Goal: Information Seeking & Learning: Learn about a topic

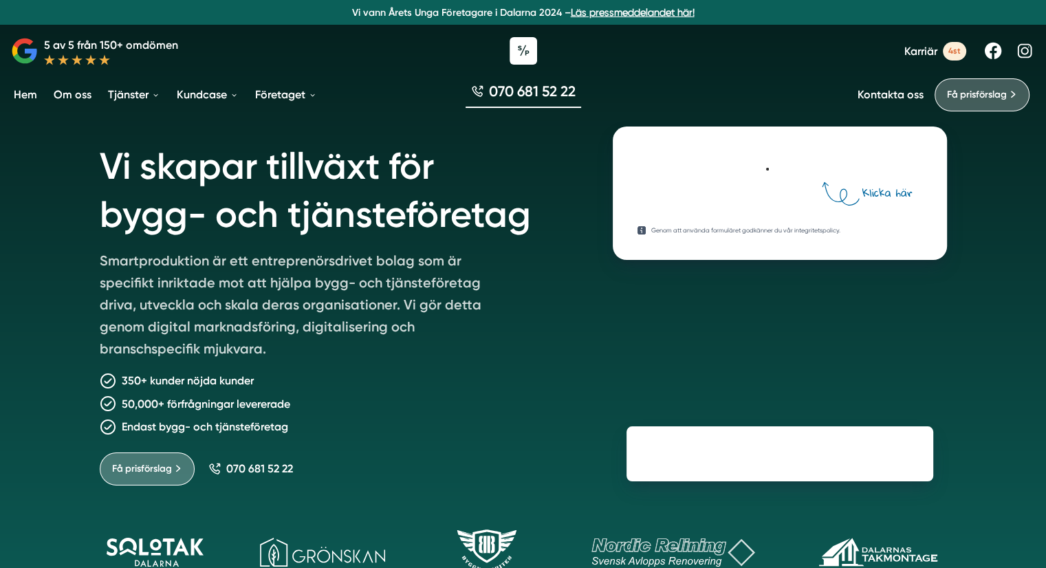
click at [39, 241] on div "Vi skapar tillväxt för bygg- och tjänsteföretag Smartproduktion är ett entrepre…" at bounding box center [523, 320] width 1046 height 641
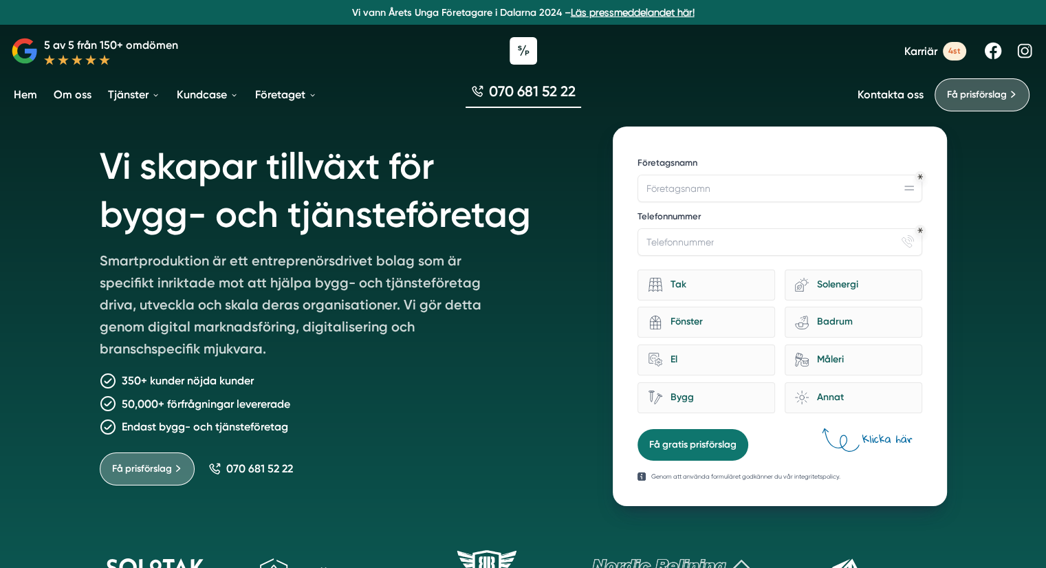
click at [24, 222] on div "Vi skapar tillväxt för bygg- och tjänsteföretag Smartproduktion är ett entrepre…" at bounding box center [523, 331] width 1046 height 662
click at [44, 256] on div "Vi skapar tillväxt för bygg- och tjänsteföretag Smartproduktion är ett entrepre…" at bounding box center [523, 331] width 1046 height 662
click at [19, 205] on div "Vi skapar tillväxt för bygg- och tjänsteföretag Smartproduktion är ett entrepre…" at bounding box center [523, 331] width 1046 height 662
click at [366, 56] on div at bounding box center [523, 50] width 1046 height 41
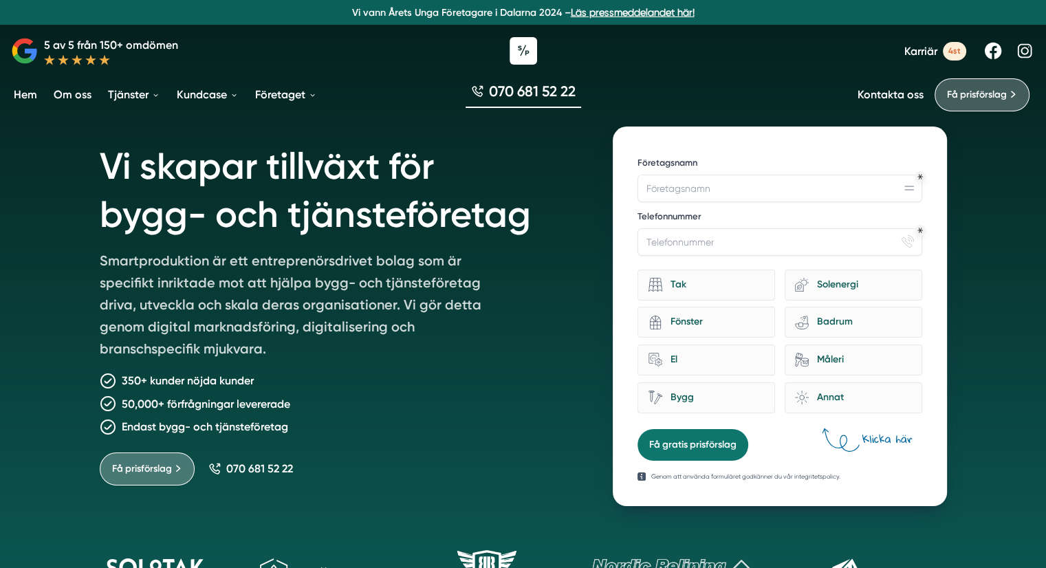
click at [713, 61] on div at bounding box center [523, 50] width 1046 height 41
click at [740, 62] on div at bounding box center [523, 50] width 1046 height 41
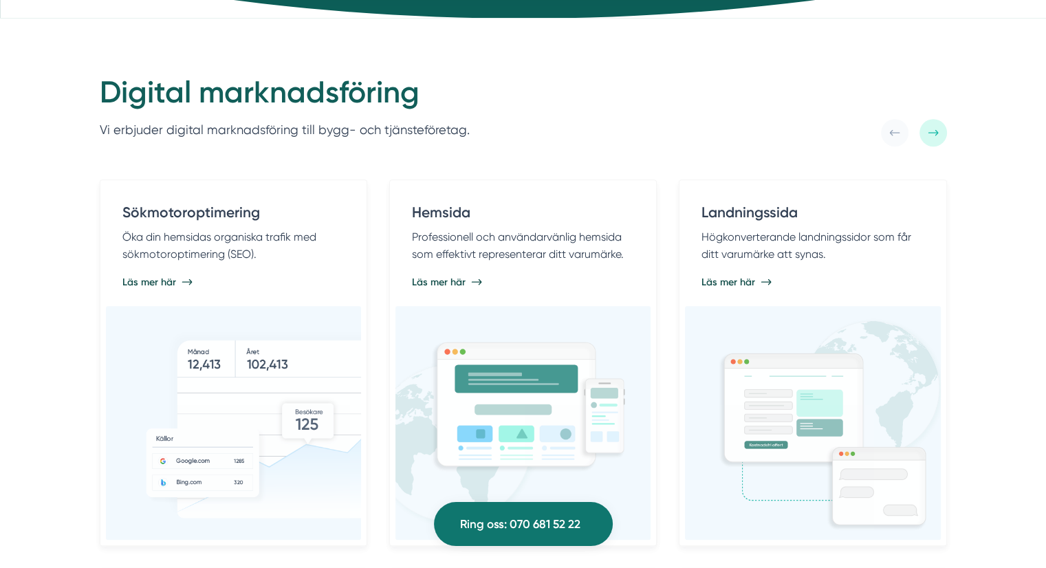
click at [585, 105] on div "Digital marknadsföring Vi erbjuder digital marknadsföring till bygg- och tjänst…" at bounding box center [523, 110] width 847 height 74
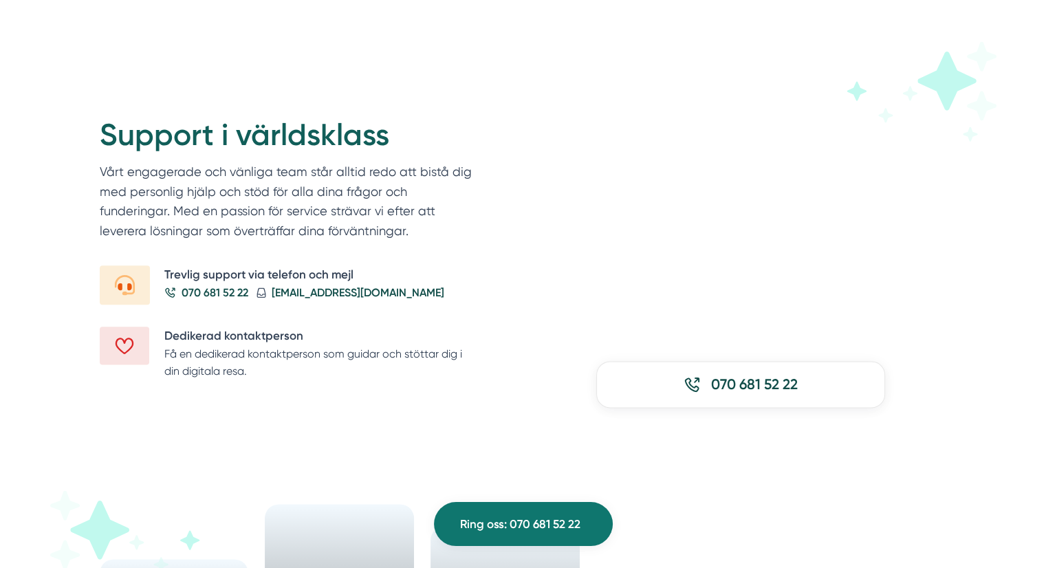
scroll to position [1606, 0]
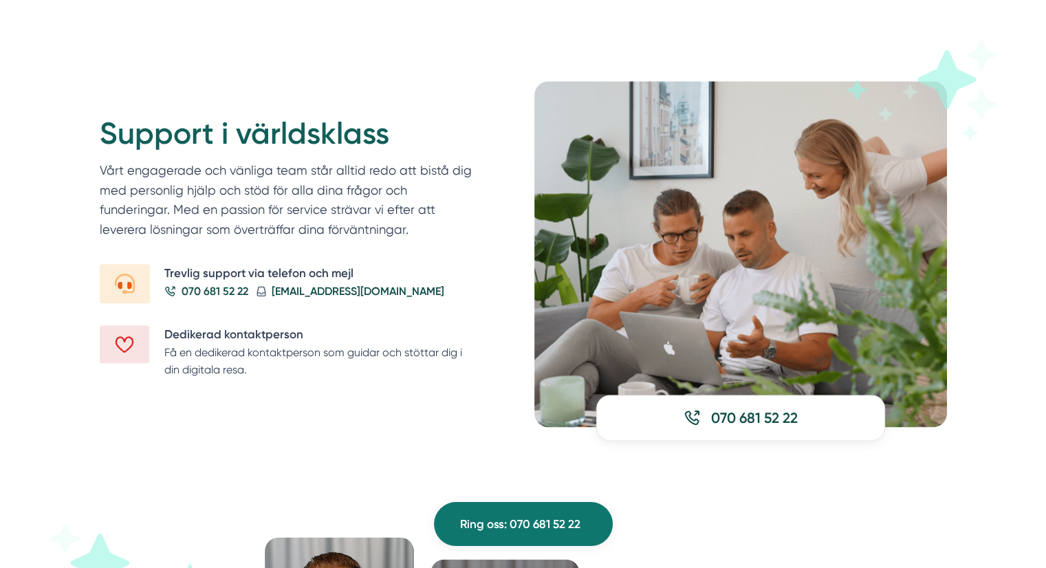
click at [29, 181] on div "Support i världsklass Vårt engagerade och vänliga team står alltid redo att bis…" at bounding box center [523, 254] width 1046 height 456
click at [34, 182] on div "Support i världsklass Vårt engagerade och vänliga team står alltid redo att bis…" at bounding box center [523, 254] width 1046 height 456
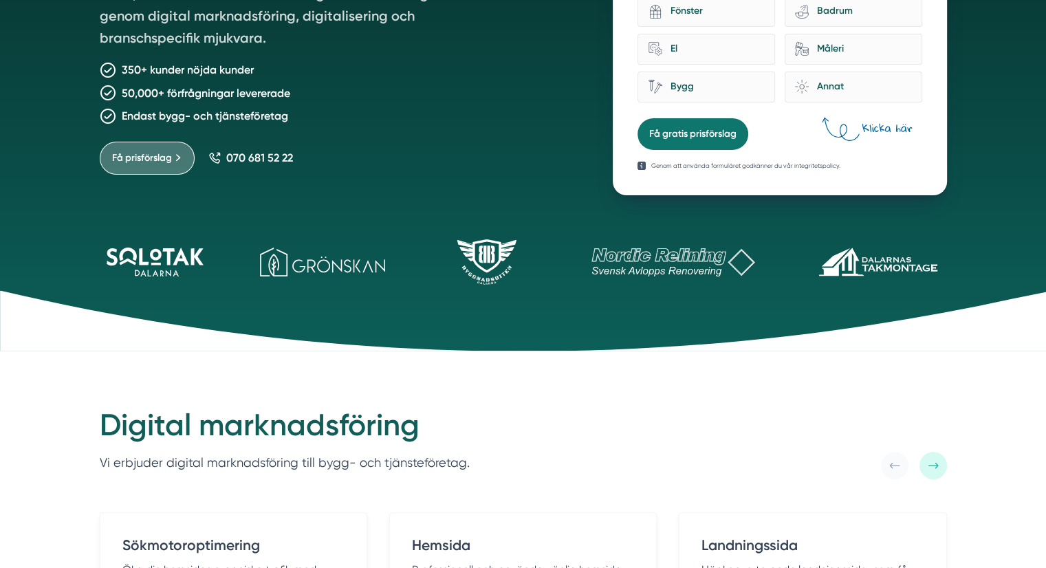
scroll to position [413, 0]
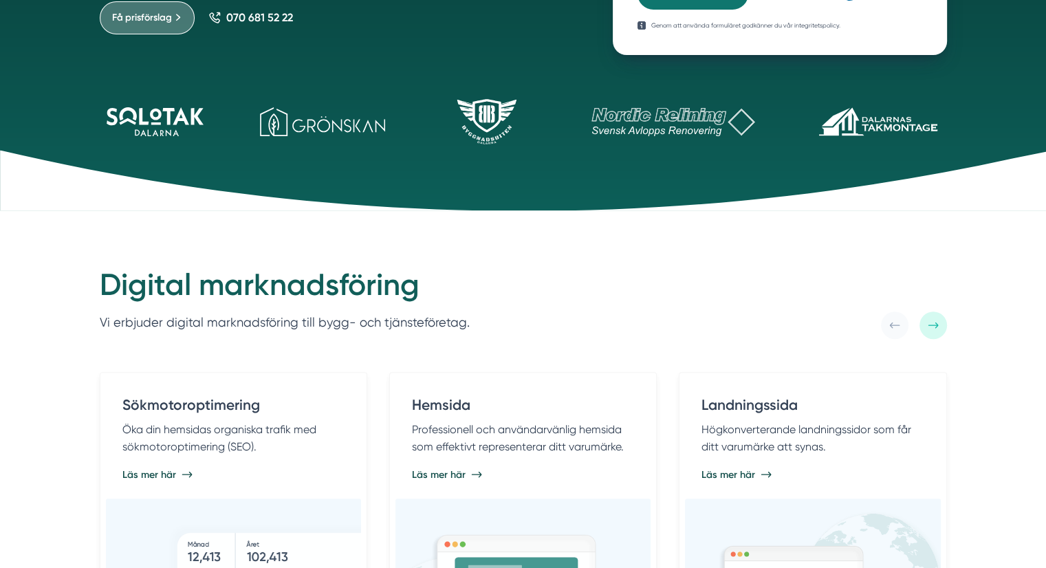
scroll to position [481, 0]
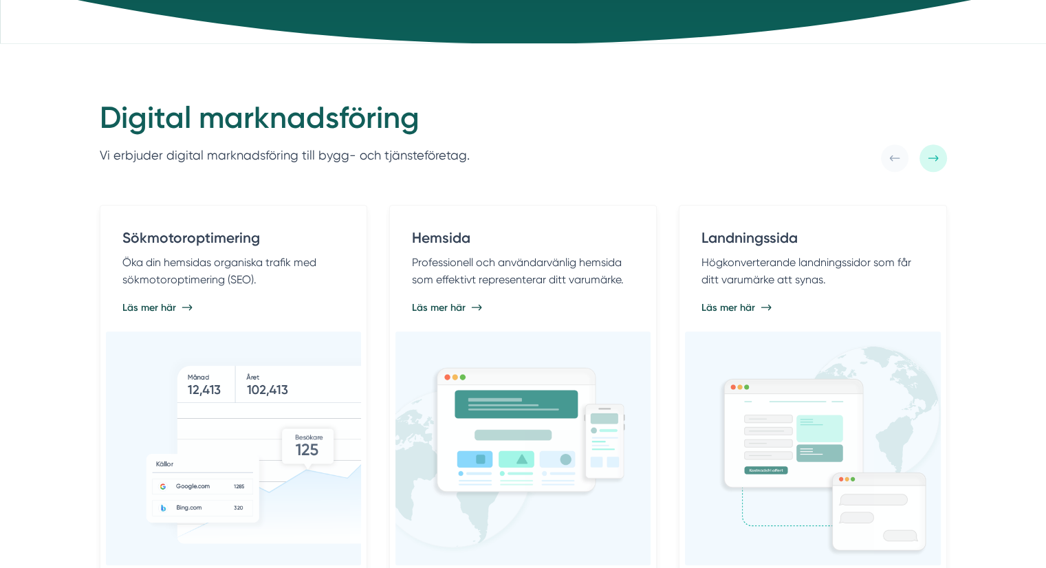
scroll to position [619, 0]
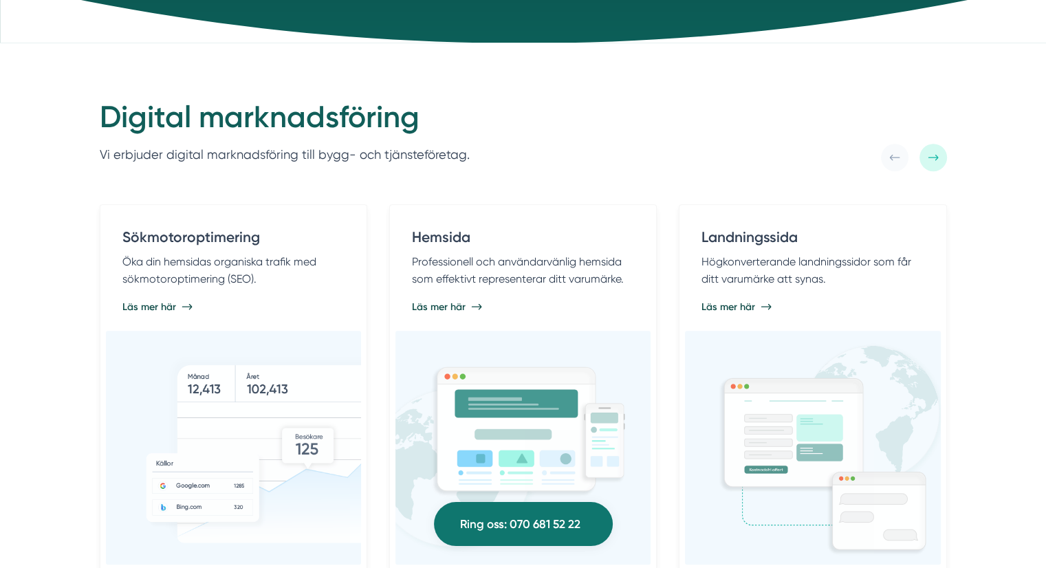
click at [17, 258] on div "Digital marknadsföring Vi erbjuder digital marknadsföring till bygg- och tjänst…" at bounding box center [523, 528] width 1046 height 971
click at [69, 256] on div "Digital marknadsföring Vi erbjuder digital marknadsföring till bygg- och tjänst…" at bounding box center [523, 528] width 1046 height 971
click at [41, 241] on div "Digital marknadsföring Vi erbjuder digital marknadsföring till bygg- och tjänst…" at bounding box center [523, 528] width 1046 height 971
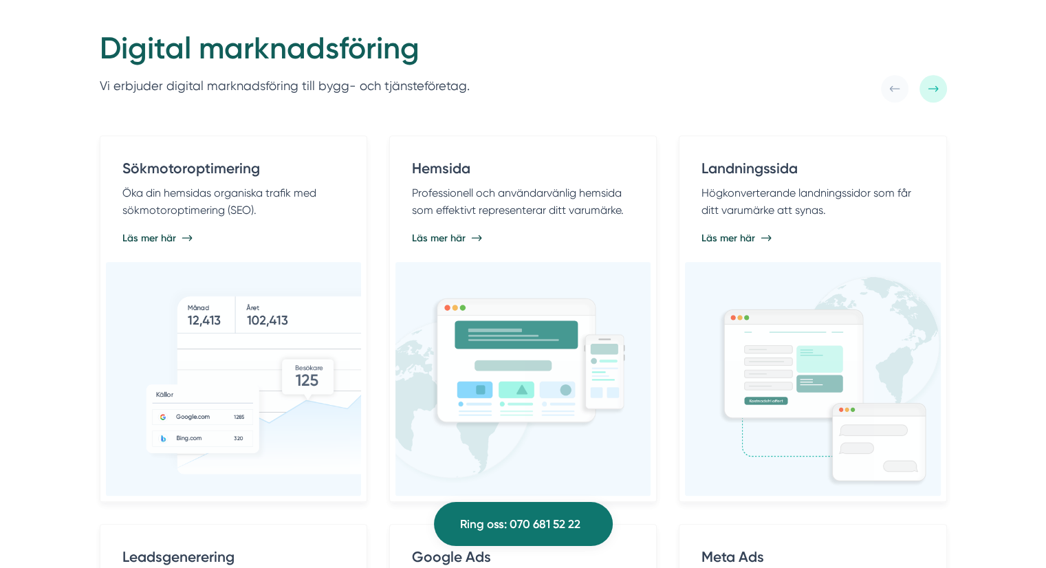
click at [54, 214] on div "Digital marknadsföring Vi erbjuder digital marknadsföring till bygg- och tjänst…" at bounding box center [523, 459] width 1046 height 971
click at [41, 159] on div "Digital marknadsföring Vi erbjuder digital marknadsföring till bygg- och tjänst…" at bounding box center [523, 459] width 1046 height 971
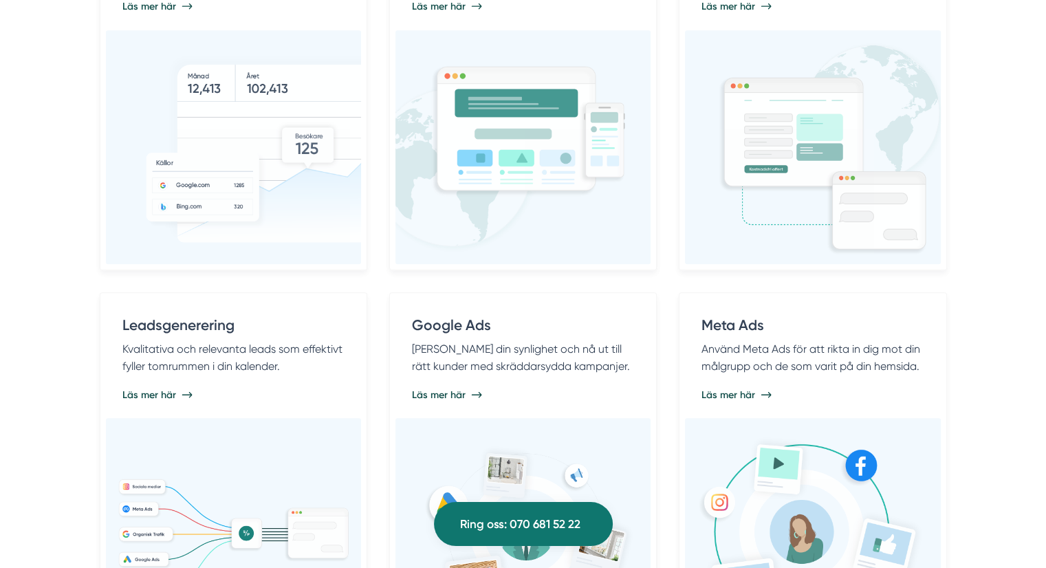
scroll to position [1031, 0]
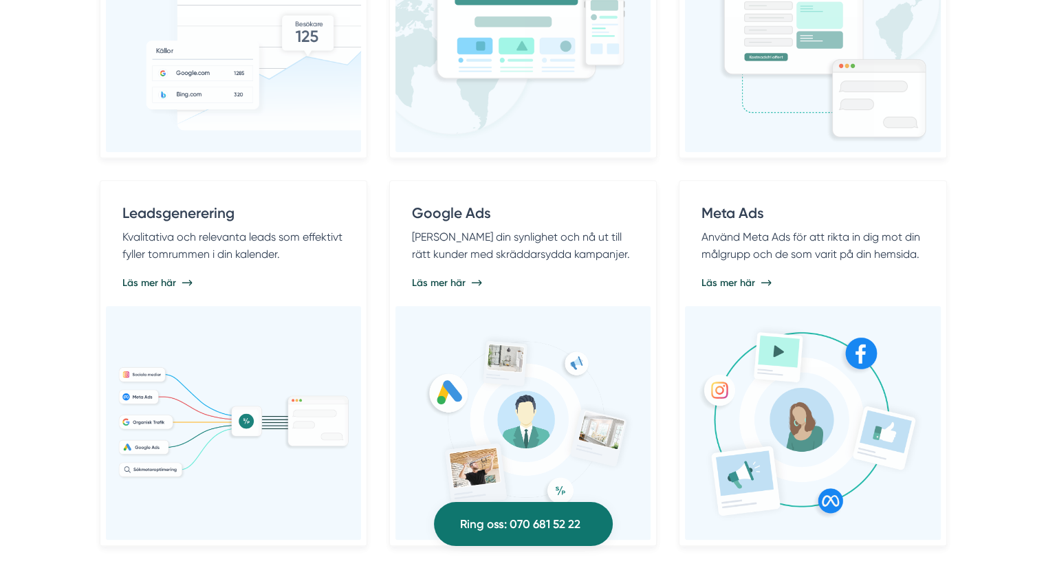
click at [63, 223] on div "Digital marknadsföring Vi erbjuder digital marknadsföring till bygg- och tjänst…" at bounding box center [523, 115] width 1046 height 971
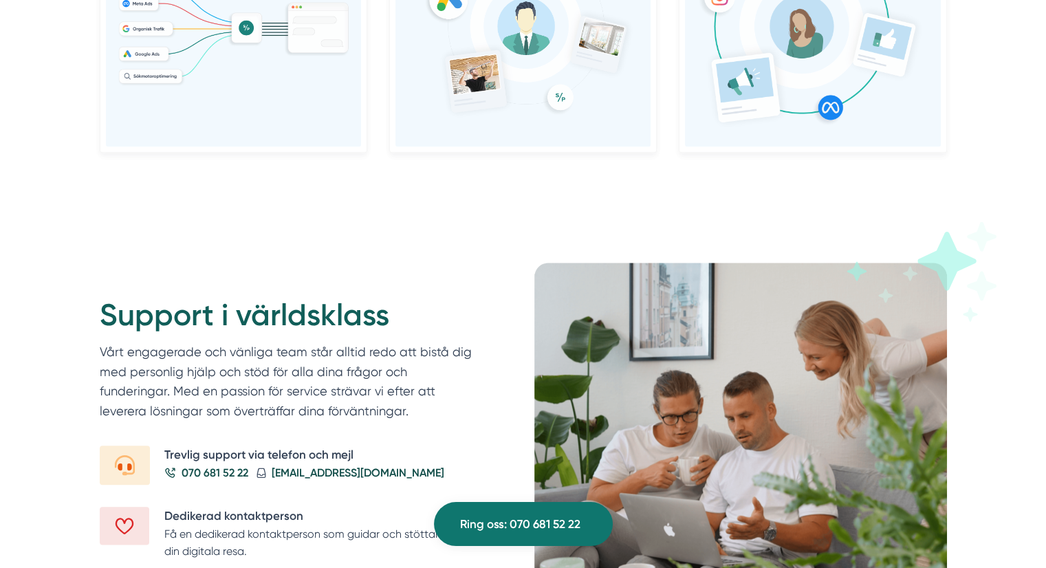
scroll to position [1444, 0]
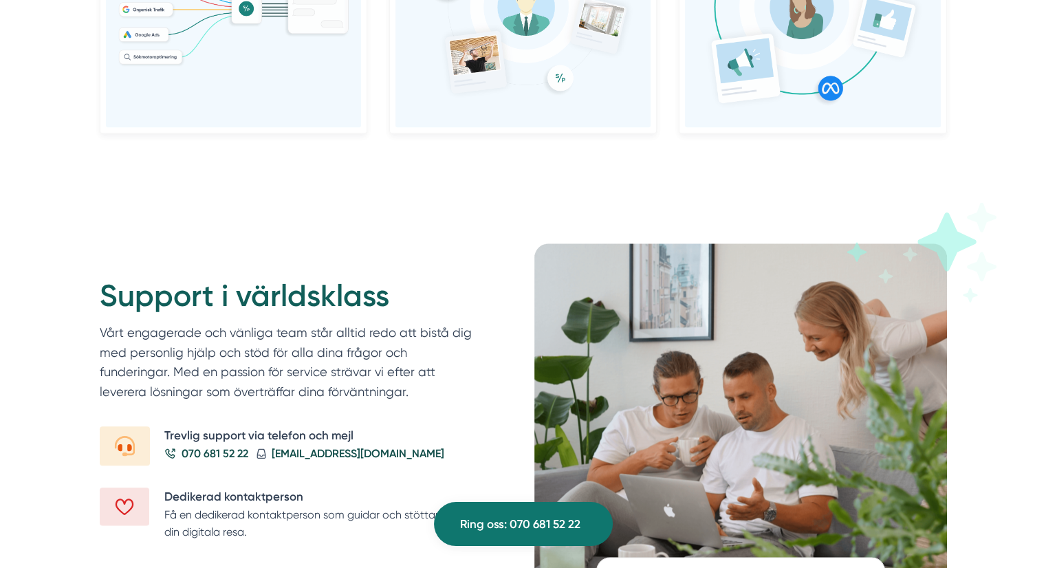
click at [58, 210] on div "Support i världsklass Vårt engagerade och vänliga team står alltid redo att bis…" at bounding box center [523, 416] width 1046 height 456
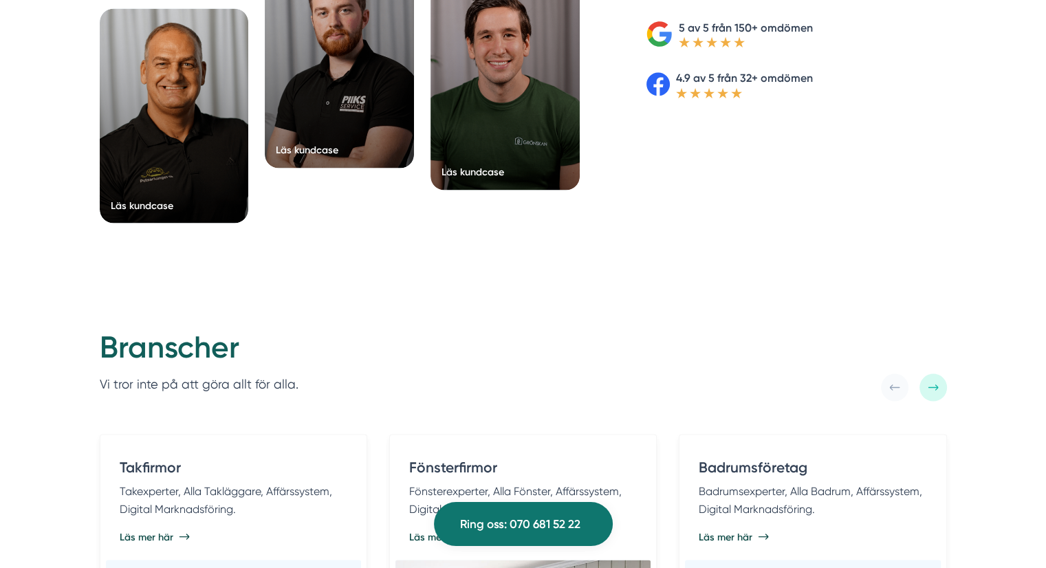
scroll to position [2338, 0]
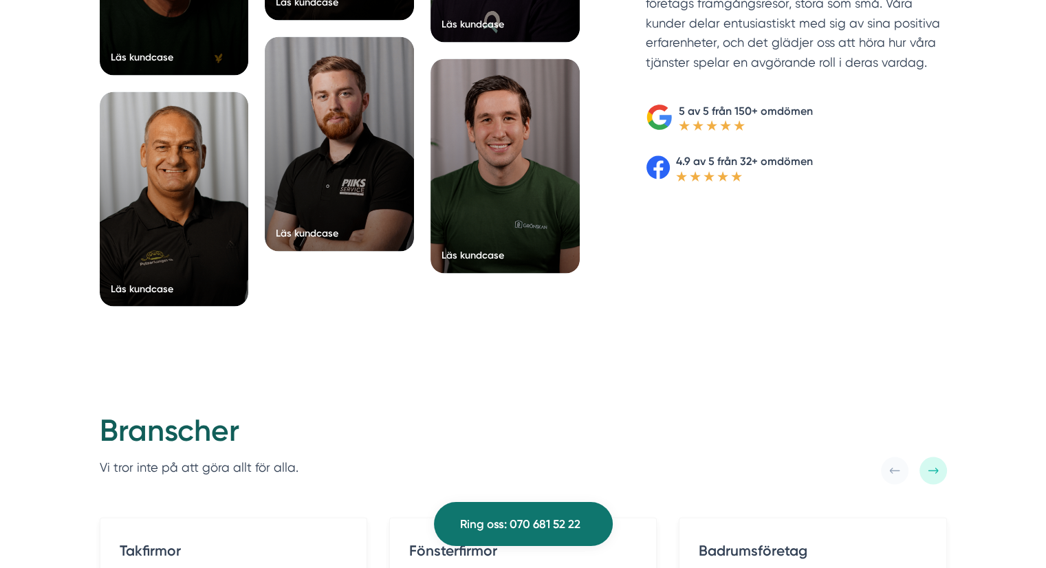
click at [52, 165] on div "Läs kundcase Läs kundcase Läs kundcase Läs kundcase" at bounding box center [523, 63] width 1046 height 627
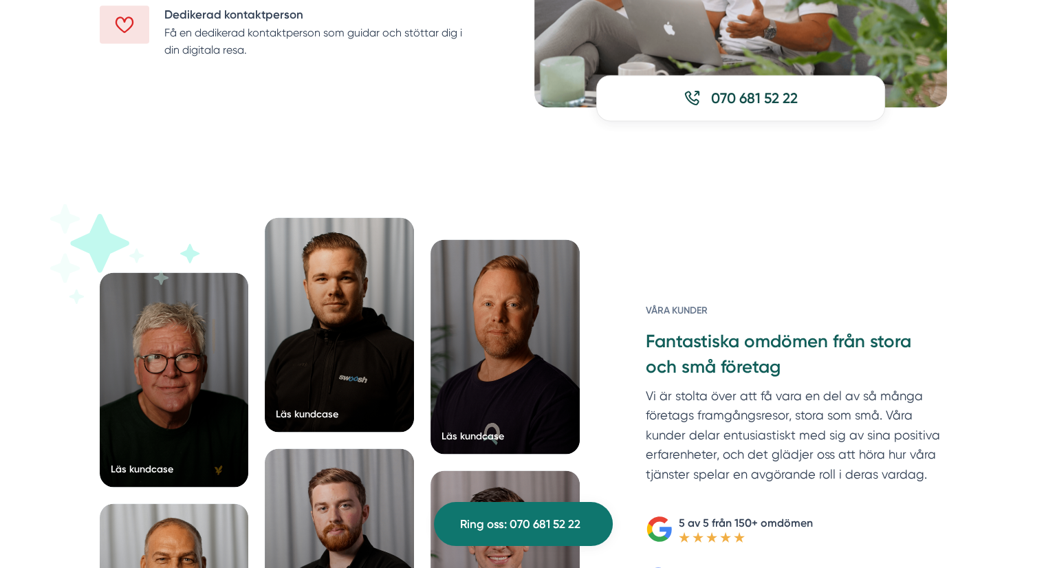
scroll to position [1925, 0]
